Goal: Navigation & Orientation: Find specific page/section

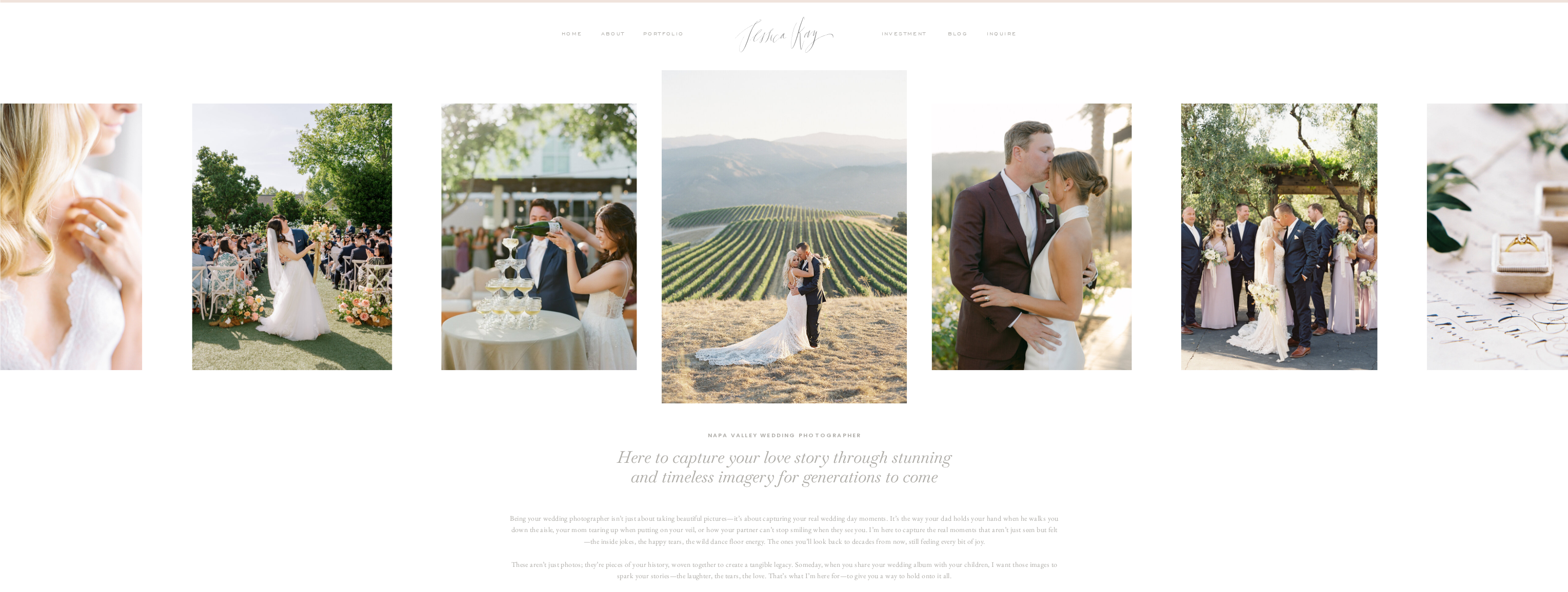
click at [661, 31] on nav "PORTFOLIO" at bounding box center [662, 35] width 42 height 10
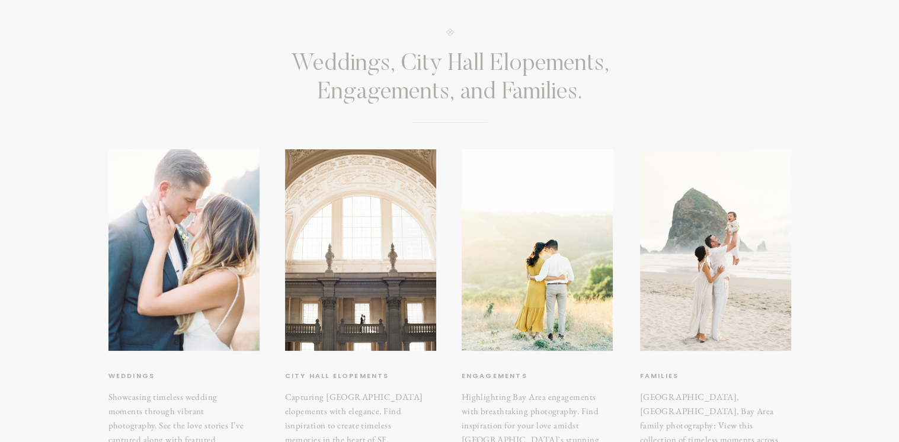
scroll to position [178, 0]
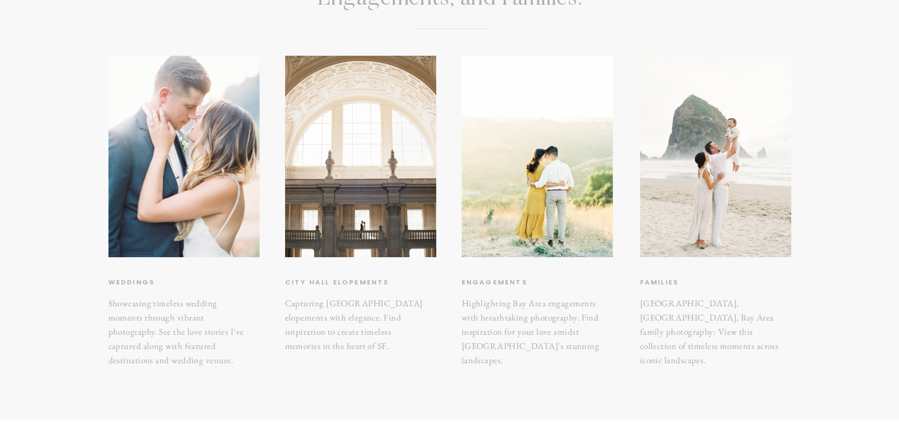
click at [135, 283] on h3 "weddings" at bounding box center [158, 283] width 100 height 12
click at [133, 281] on h3 "weddings" at bounding box center [158, 283] width 100 height 12
click at [137, 283] on h3 "weddings" at bounding box center [158, 283] width 100 height 12
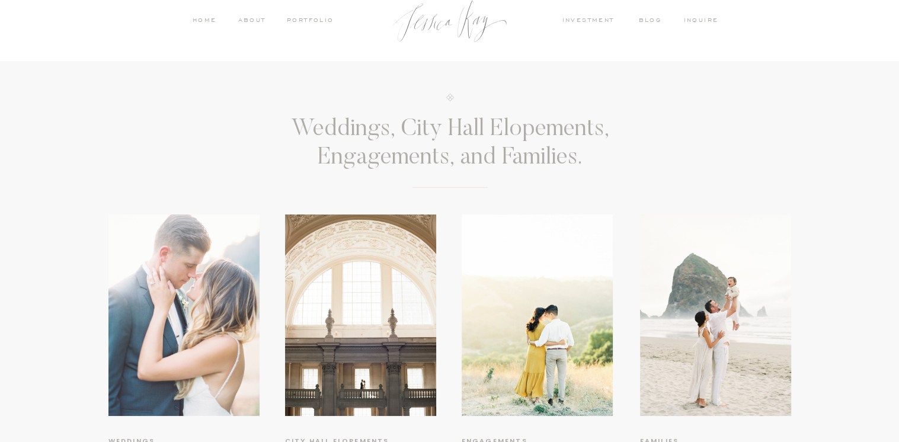
scroll to position [0, 0]
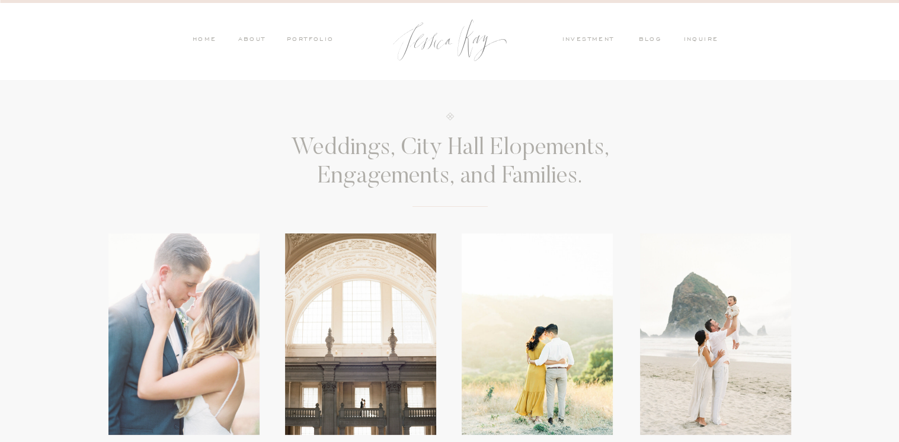
click at [183, 250] on div at bounding box center [183, 333] width 151 height 201
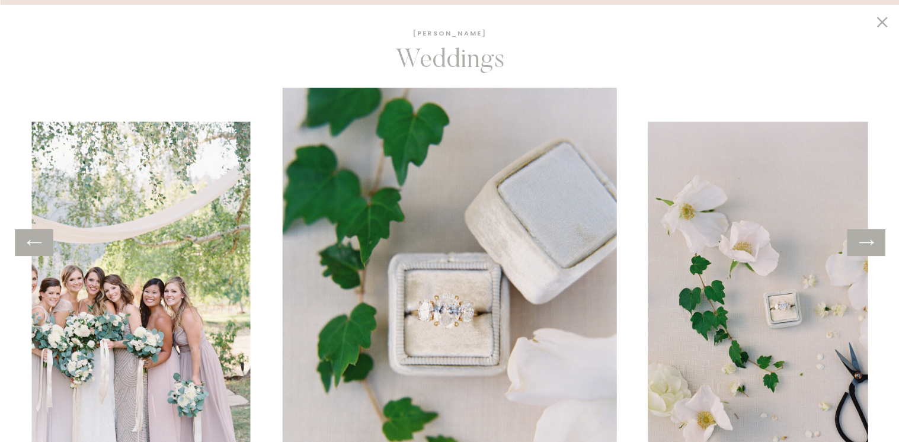
click at [870, 252] on div at bounding box center [865, 242] width 38 height 27
click at [869, 243] on icon at bounding box center [865, 242] width 17 height 18
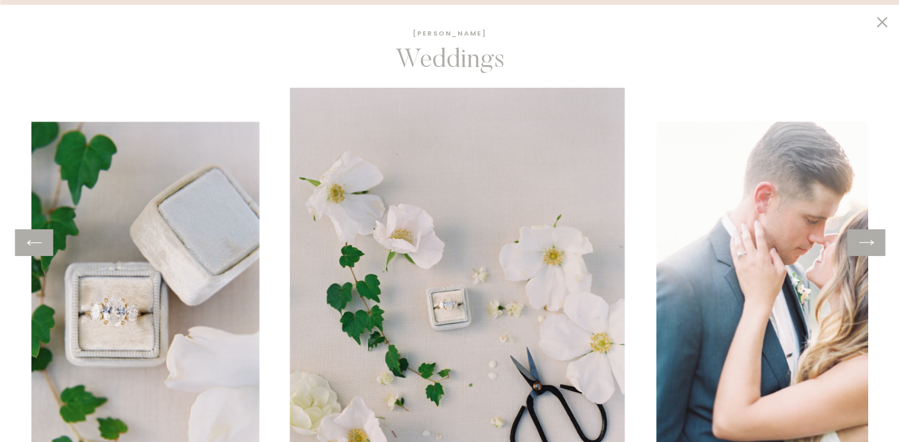
click at [869, 243] on icon at bounding box center [865, 242] width 17 height 18
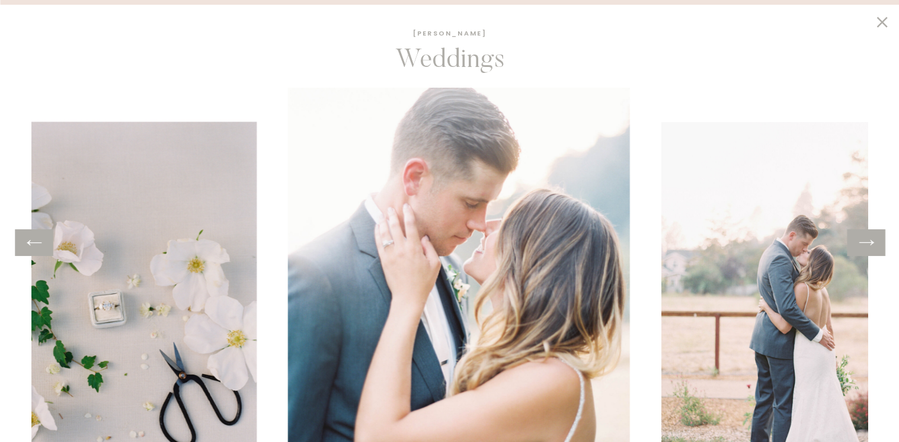
click at [869, 243] on icon at bounding box center [865, 242] width 17 height 18
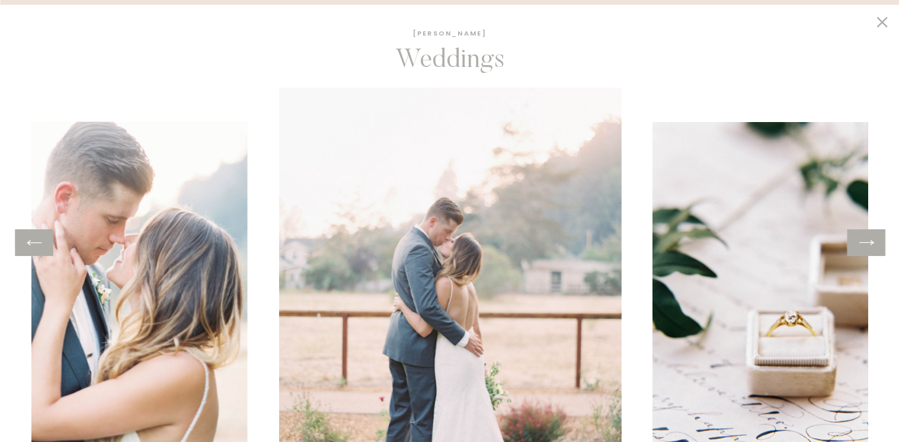
click at [869, 243] on icon at bounding box center [865, 242] width 17 height 18
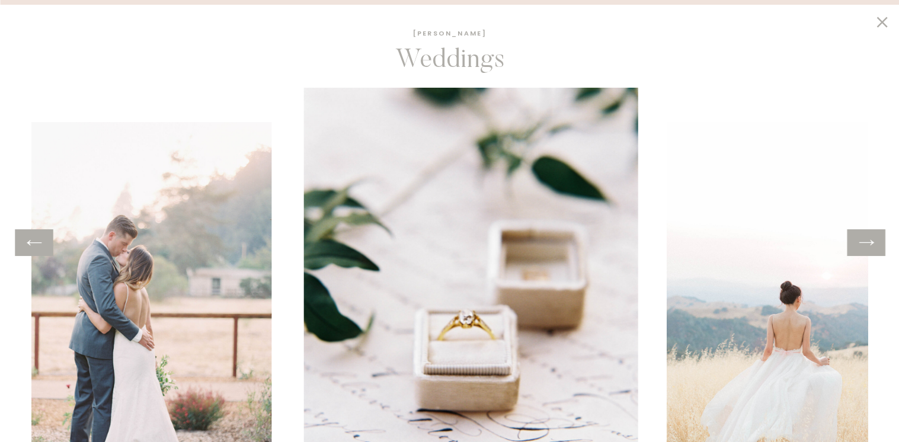
click at [869, 243] on icon at bounding box center [865, 242] width 17 height 18
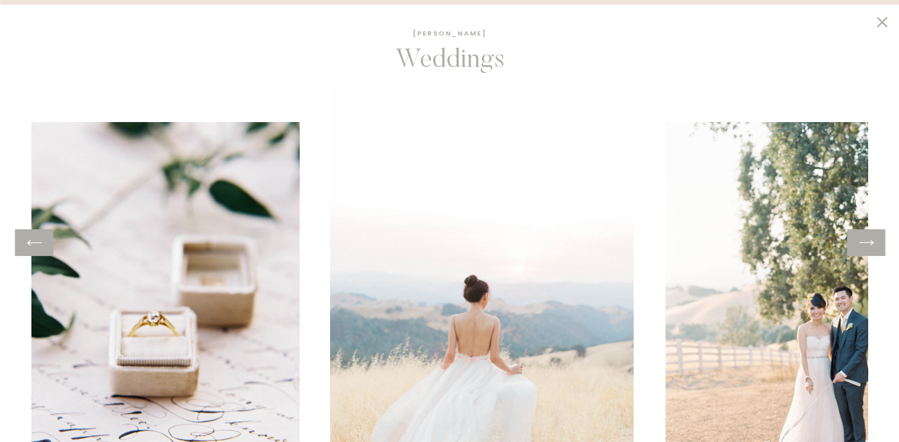
click at [869, 243] on icon at bounding box center [865, 242] width 17 height 18
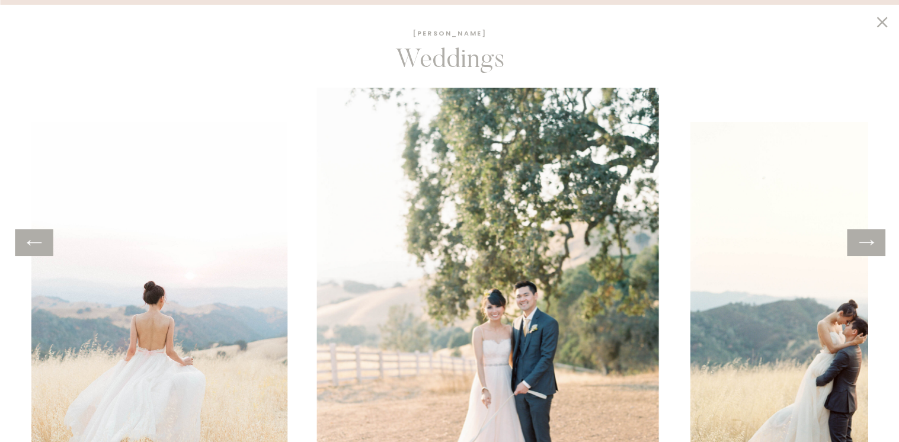
click at [869, 243] on icon at bounding box center [865, 242] width 17 height 18
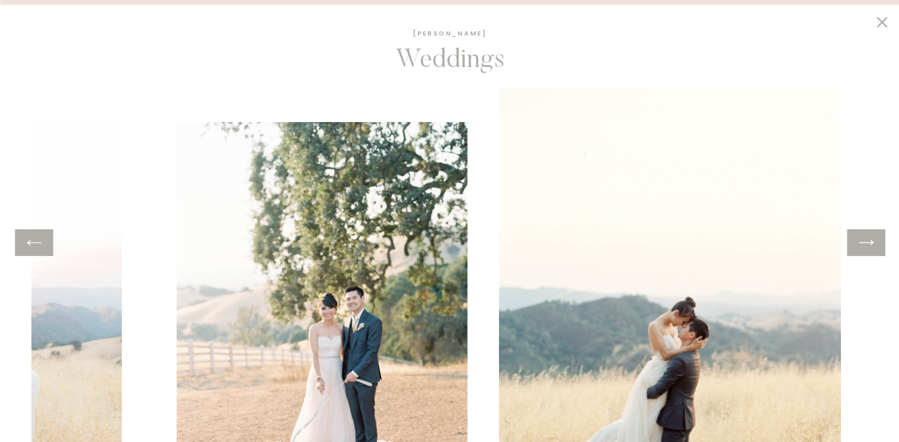
click at [869, 243] on icon at bounding box center [865, 242] width 17 height 18
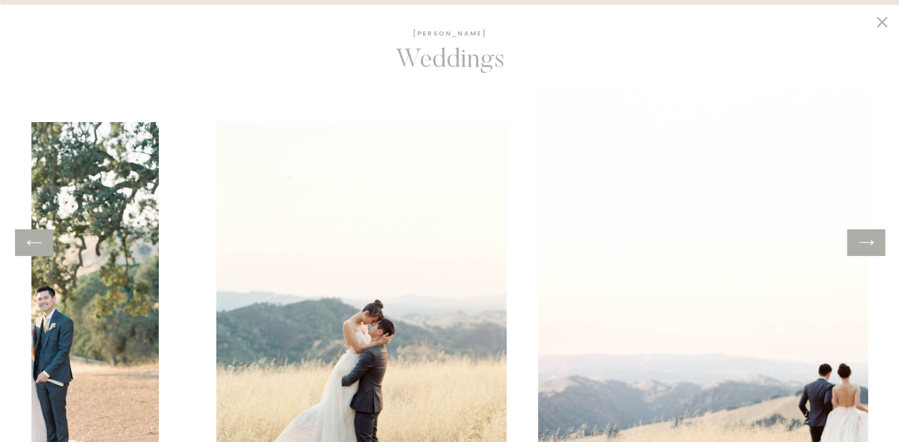
click at [869, 243] on icon at bounding box center [865, 242] width 17 height 18
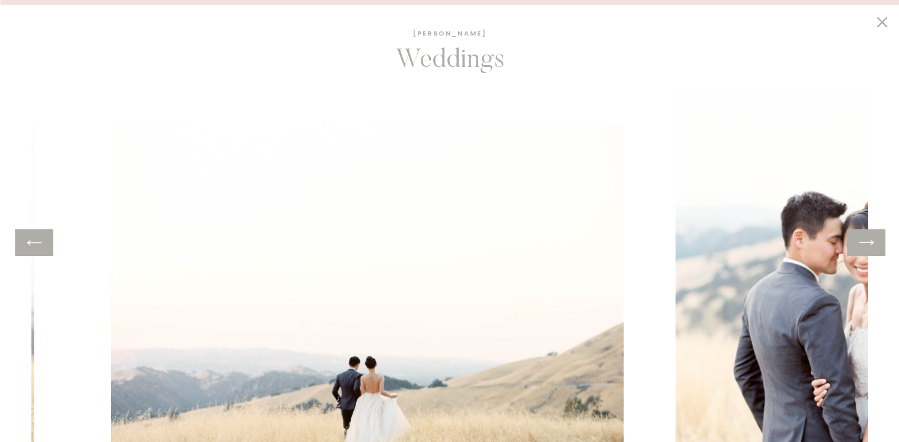
click at [869, 243] on icon at bounding box center [865, 242] width 17 height 18
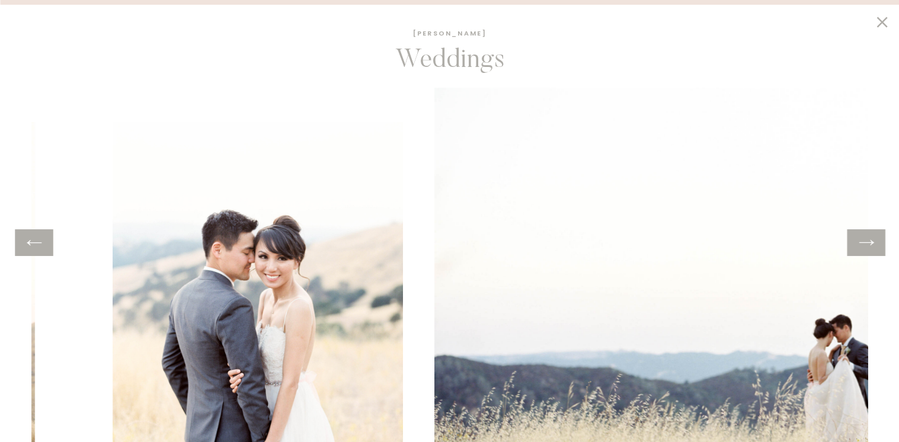
click at [869, 243] on icon at bounding box center [865, 242] width 17 height 18
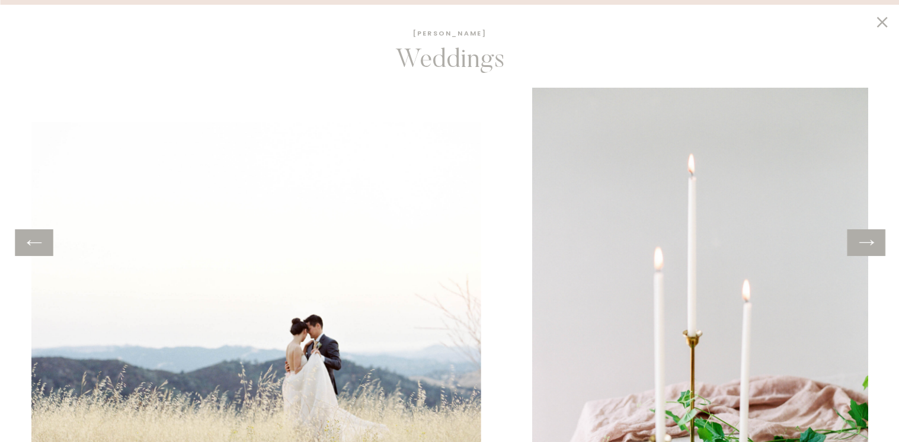
click at [869, 243] on icon at bounding box center [865, 242] width 17 height 18
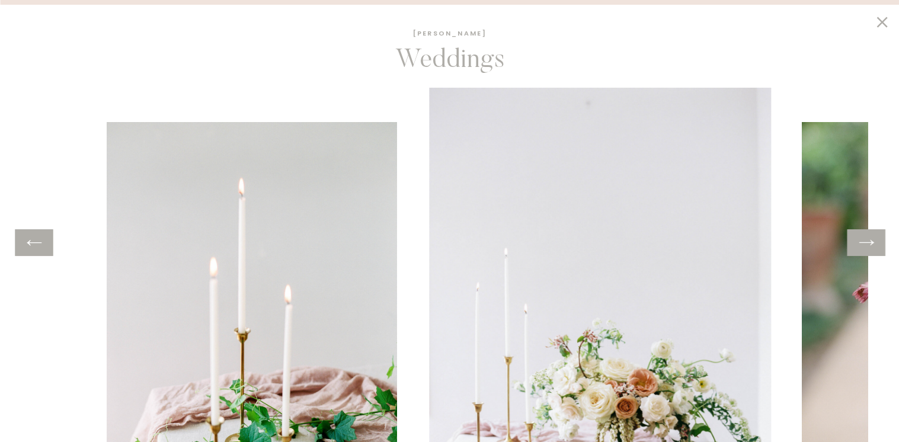
click at [869, 243] on icon at bounding box center [865, 242] width 17 height 18
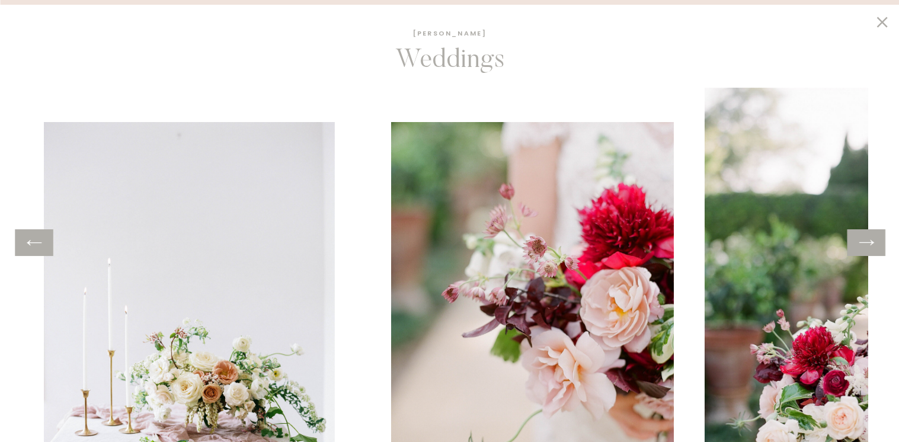
click at [869, 243] on icon at bounding box center [865, 242] width 17 height 18
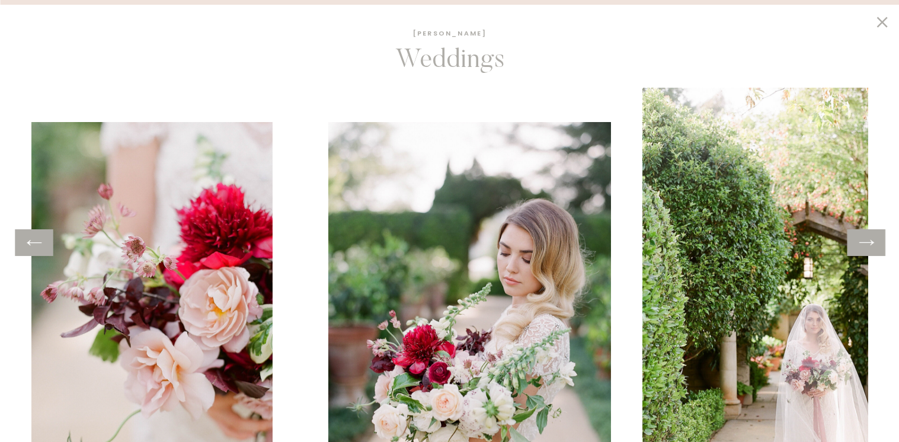
click at [869, 243] on icon at bounding box center [865, 242] width 17 height 18
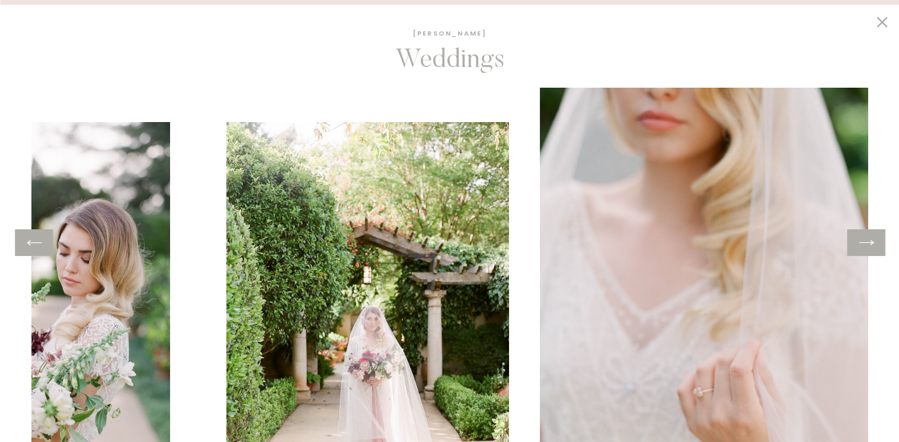
click at [869, 243] on icon at bounding box center [865, 242] width 17 height 18
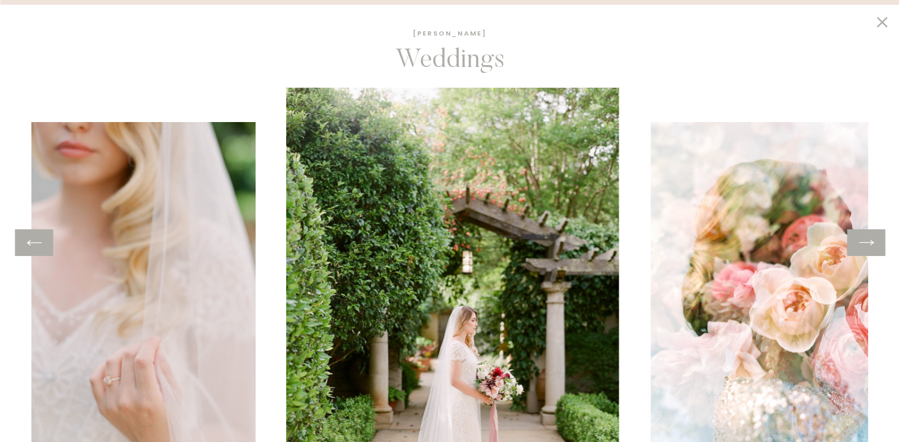
click at [869, 243] on icon at bounding box center [865, 242] width 17 height 18
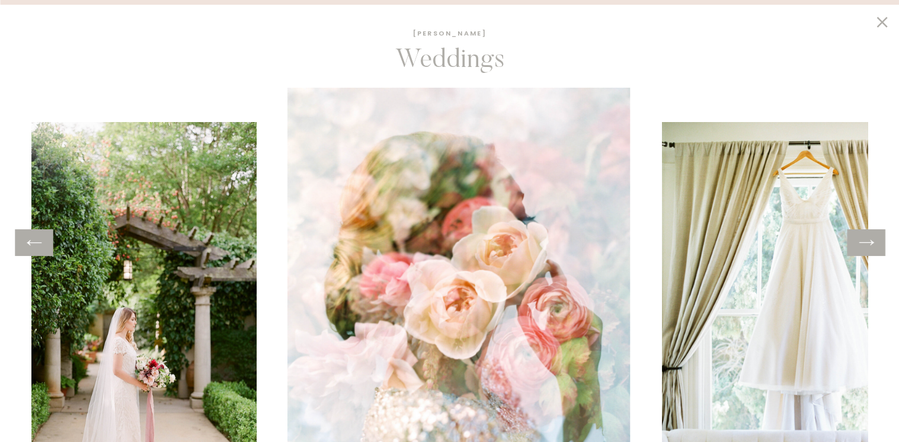
click at [869, 243] on icon at bounding box center [865, 242] width 17 height 18
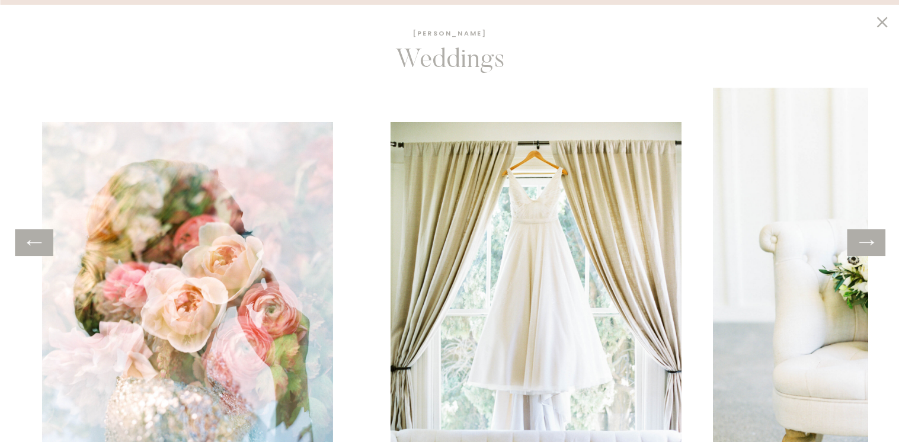
click at [869, 243] on icon at bounding box center [865, 242] width 17 height 18
